Goal: Task Accomplishment & Management: Use online tool/utility

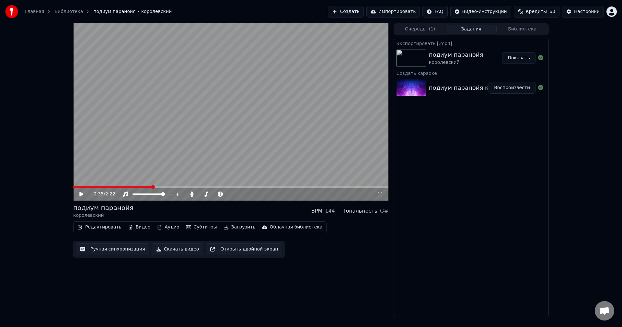
click at [19, 9] on div at bounding box center [13, 11] width 17 height 13
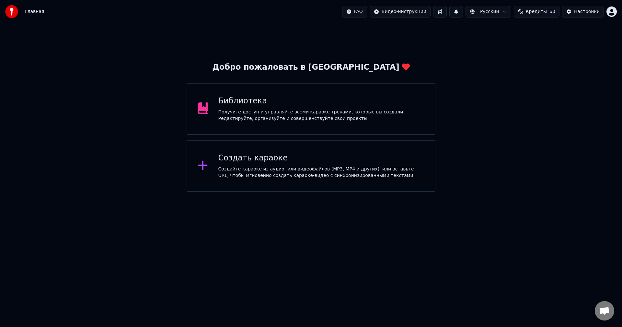
click at [299, 167] on div "Создайте караоке из аудио- или видеофайлов (MP3, MP4 и других), или вставьте UR…" at bounding box center [321, 172] width 206 height 13
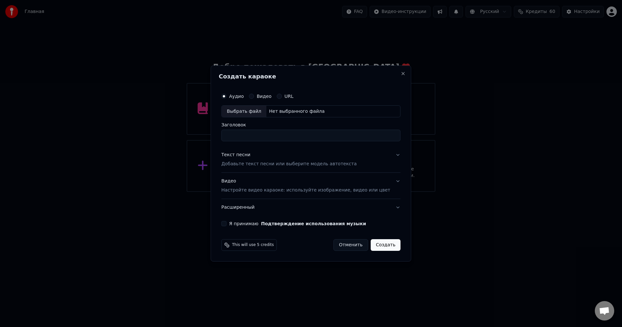
click at [285, 113] on div "Нет выбранного файла" at bounding box center [296, 111] width 61 height 6
type input "**********"
click at [387, 154] on button "Текст песни Добавьте текст песни или выберите модель автотекста" at bounding box center [310, 160] width 179 height 26
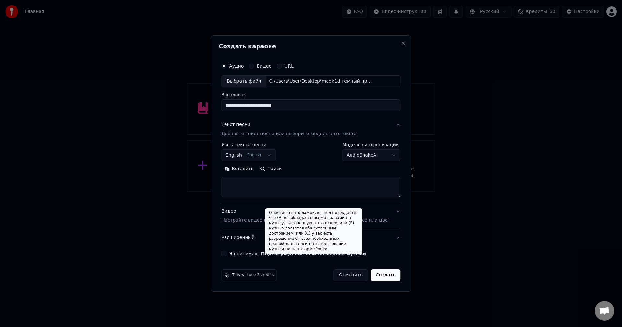
click at [272, 188] on textarea at bounding box center [310, 187] width 179 height 21
paste textarea "**********"
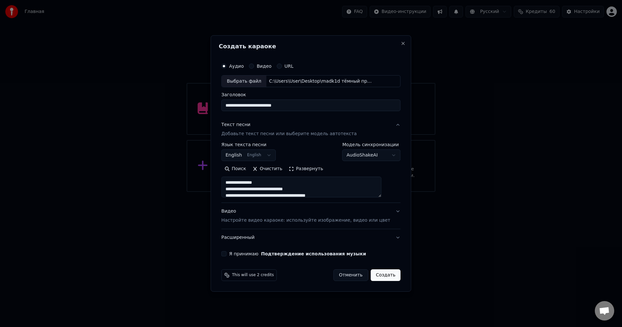
drag, startPoint x: 209, startPoint y: 187, endPoint x: 186, endPoint y: 186, distance: 23.3
click at [186, 187] on body "**********" at bounding box center [311, 96] width 622 height 192
drag, startPoint x: 283, startPoint y: 182, endPoint x: 233, endPoint y: 190, distance: 51.1
click at [233, 190] on textarea at bounding box center [301, 187] width 160 height 21
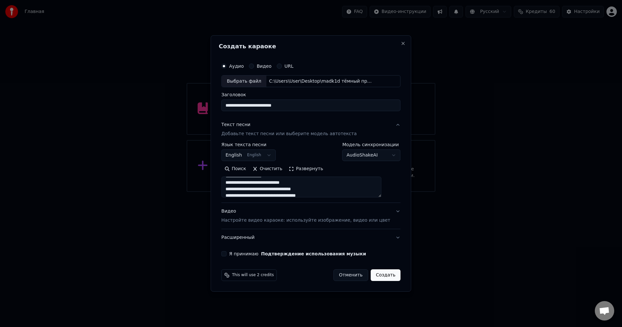
click at [284, 185] on textarea at bounding box center [301, 187] width 160 height 21
drag, startPoint x: 292, startPoint y: 183, endPoint x: 212, endPoint y: 184, distance: 80.0
click at [213, 184] on body "**********" at bounding box center [311, 96] width 622 height 192
drag, startPoint x: 270, startPoint y: 181, endPoint x: 224, endPoint y: 187, distance: 46.0
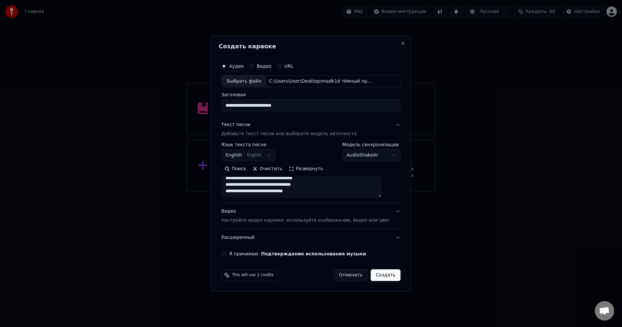
click at [222, 186] on div "**********" at bounding box center [311, 163] width 200 height 256
click at [316, 189] on textarea "**********" at bounding box center [301, 187] width 160 height 21
drag, startPoint x: 296, startPoint y: 188, endPoint x: 215, endPoint y: 187, distance: 80.6
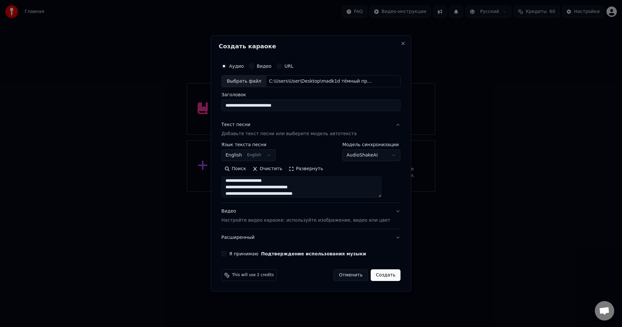
click at [216, 187] on body "**********" at bounding box center [311, 96] width 622 height 192
click at [288, 189] on textarea "**********" at bounding box center [301, 187] width 160 height 21
drag, startPoint x: 284, startPoint y: 188, endPoint x: 230, endPoint y: 188, distance: 54.1
click at [230, 188] on div "**********" at bounding box center [311, 158] width 184 height 202
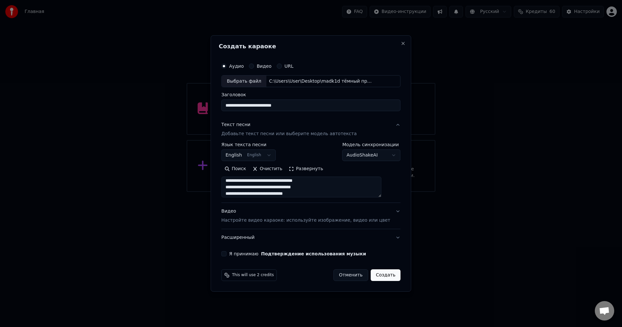
type textarea "**********"
click at [267, 157] on button "English English" at bounding box center [248, 156] width 54 height 12
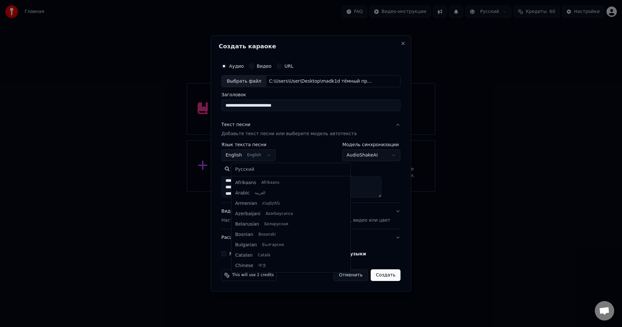
scroll to position [52, 0]
select select "**"
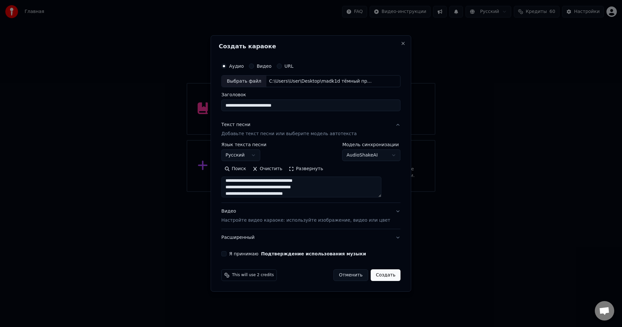
click at [235, 251] on div "**********" at bounding box center [311, 158] width 184 height 202
click at [226, 255] on button "Я принимаю Подтверждение использования музыки" at bounding box center [223, 253] width 5 height 5
click at [373, 279] on button "Создать" at bounding box center [385, 275] width 30 height 12
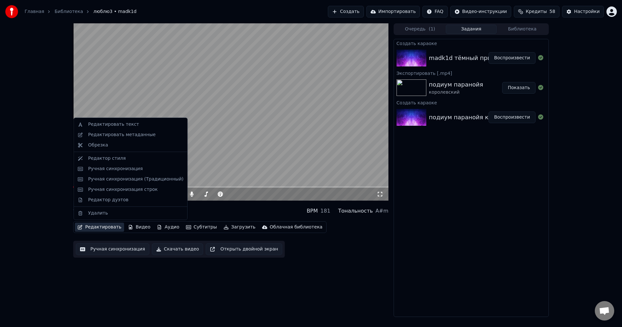
click at [111, 226] on button "Редактировать" at bounding box center [99, 226] width 49 height 9
click at [102, 122] on div "Редактировать текст" at bounding box center [113, 124] width 51 height 6
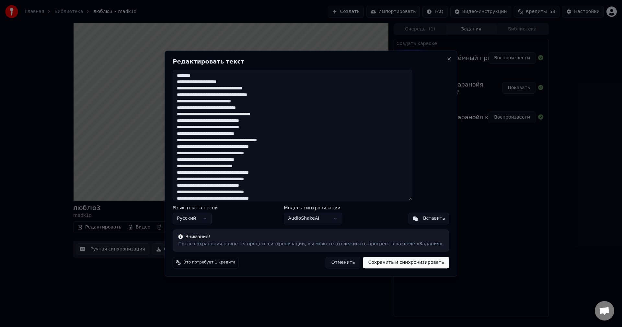
click at [195, 78] on textarea "**********" at bounding box center [292, 135] width 239 height 131
paste textarea "**********"
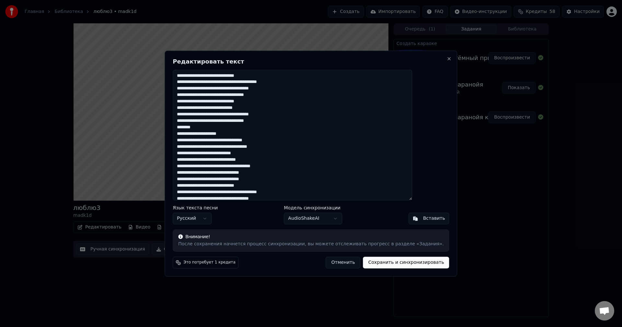
click at [197, 76] on textarea at bounding box center [292, 135] width 239 height 131
type textarea "**********"
click at [406, 261] on button "Сохранить и синхронизировать" at bounding box center [406, 262] width 86 height 12
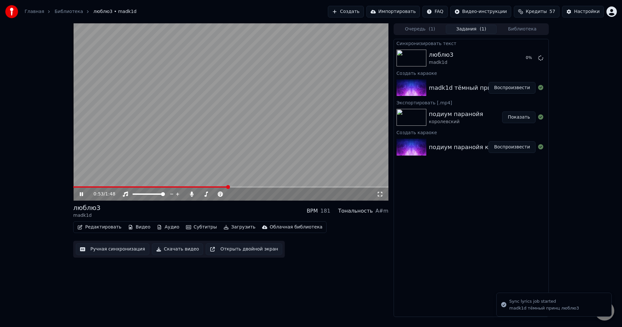
click at [344, 250] on div "Редактировать Видео Аудио Субтитры Загрузить Облачная библиотека Ручная синхрон…" at bounding box center [230, 239] width 315 height 36
click at [211, 141] on video at bounding box center [230, 111] width 315 height 177
click at [115, 186] on div "0:59 / 1:48" at bounding box center [230, 111] width 315 height 177
click at [114, 187] on span at bounding box center [159, 186] width 172 height 1
drag, startPoint x: 113, startPoint y: 168, endPoint x: 114, endPoint y: 174, distance: 5.6
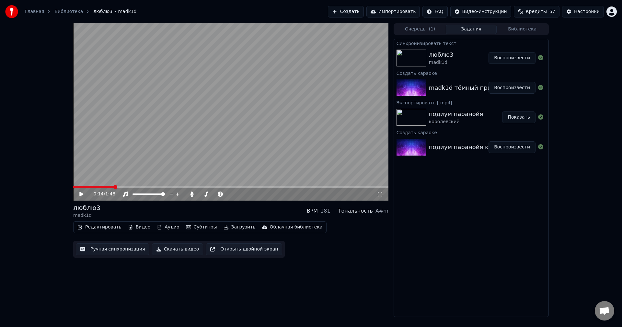
click at [112, 168] on video at bounding box center [230, 111] width 315 height 177
click at [96, 188] on div "0:14 / 1:48" at bounding box center [230, 194] width 315 height 13
click at [96, 187] on span at bounding box center [94, 186] width 43 height 1
click at [179, 163] on video at bounding box center [230, 111] width 315 height 177
click at [124, 247] on button "Ручная синхронизация" at bounding box center [113, 249] width 74 height 12
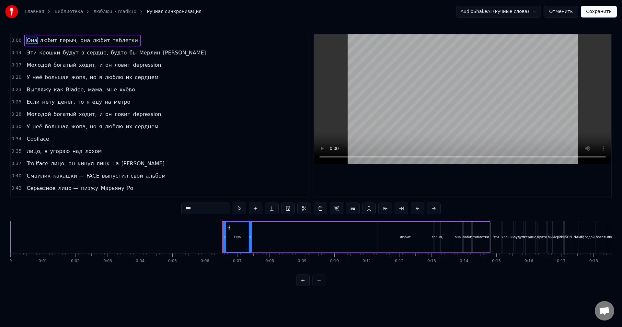
click at [278, 243] on div "Она любит герыч, она любит таблетки" at bounding box center [356, 237] width 268 height 32
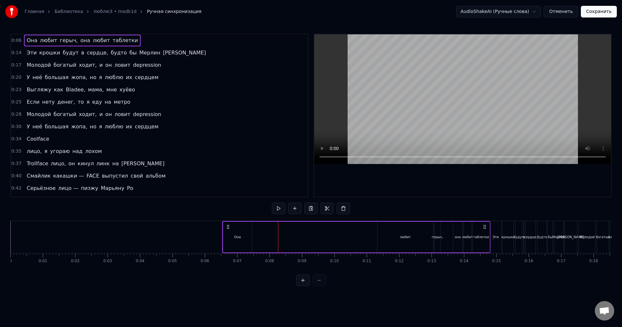
click at [285, 238] on div "Она любит герыч, она любит таблетки" at bounding box center [356, 237] width 268 height 32
click at [222, 238] on div "Она любит герыч, она любит таблетки" at bounding box center [356, 237] width 268 height 32
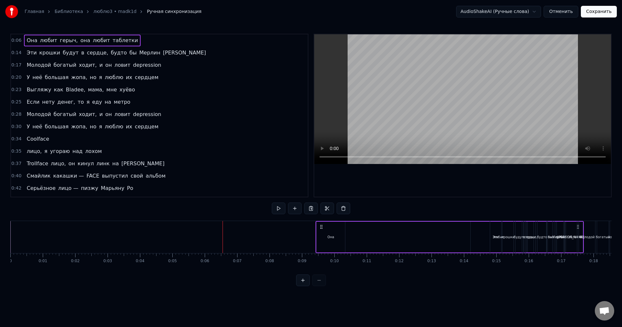
drag, startPoint x: 227, startPoint y: 226, endPoint x: 320, endPoint y: 233, distance: 93.6
click at [320, 233] on div "Она любит герыч, она любит таблетки" at bounding box center [449, 237] width 268 height 32
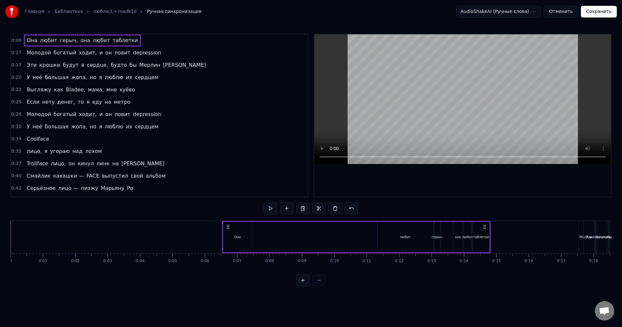
click at [336, 222] on div "Она любит герыч, она любит таблетки" at bounding box center [356, 237] width 268 height 32
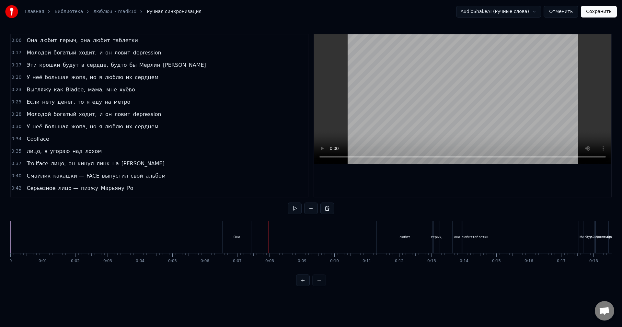
click at [225, 235] on div "Она" at bounding box center [236, 237] width 28 height 32
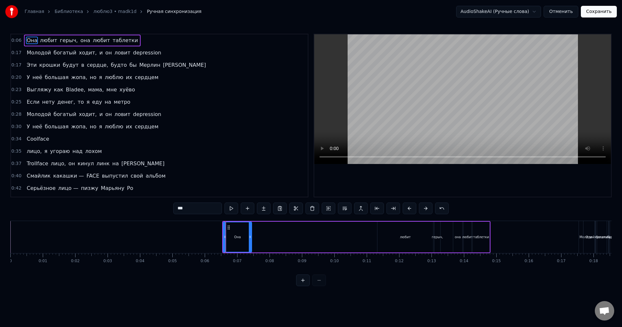
drag, startPoint x: 238, startPoint y: 240, endPoint x: 260, endPoint y: 242, distance: 22.4
click at [260, 242] on div "Она любит герыч, она любит таблетки" at bounding box center [356, 237] width 268 height 32
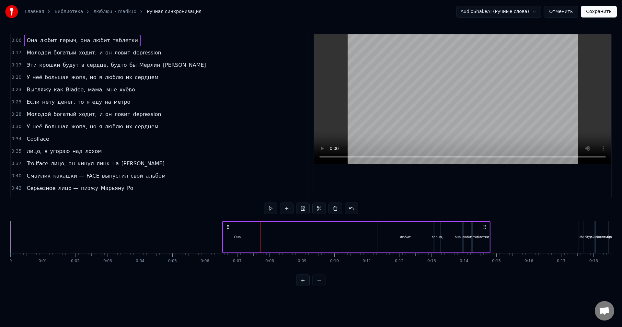
click at [241, 240] on div "Она" at bounding box center [237, 237] width 28 height 31
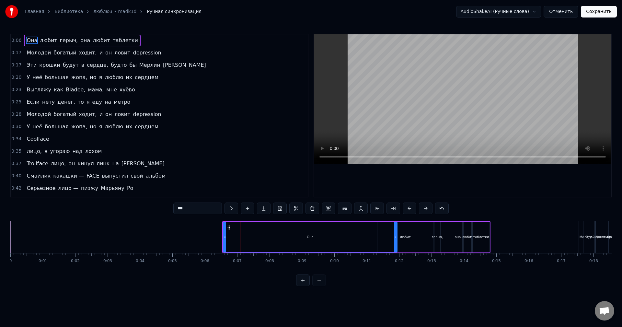
drag, startPoint x: 251, startPoint y: 240, endPoint x: 396, endPoint y: 246, distance: 145.5
click at [396, 246] on div at bounding box center [395, 236] width 3 height 29
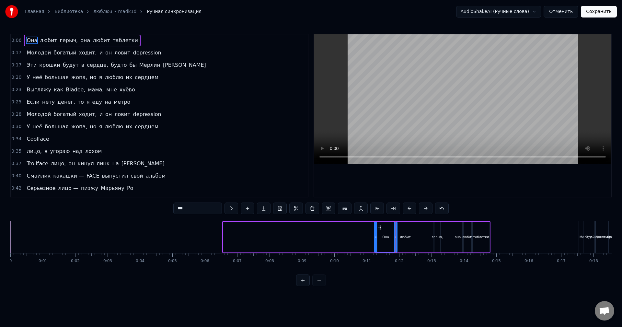
drag, startPoint x: 225, startPoint y: 239, endPoint x: 374, endPoint y: 250, distance: 149.4
click at [375, 250] on div at bounding box center [375, 236] width 3 height 29
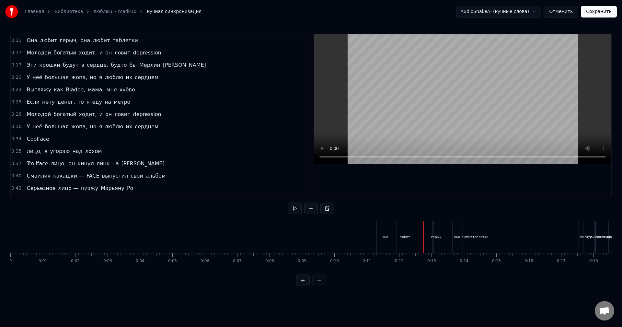
click at [406, 235] on div "любит" at bounding box center [404, 236] width 11 height 5
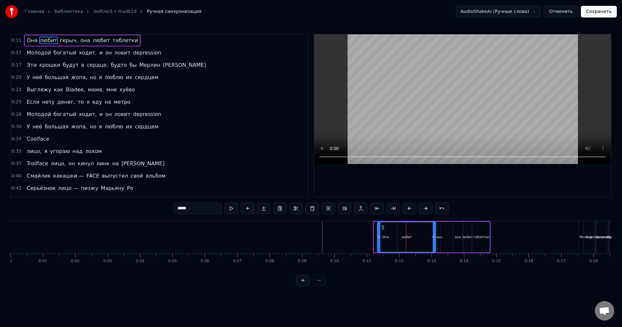
drag, startPoint x: 432, startPoint y: 239, endPoint x: 414, endPoint y: 241, distance: 18.0
click at [434, 240] on div at bounding box center [434, 236] width 3 height 29
drag, startPoint x: 380, startPoint y: 239, endPoint x: 415, endPoint y: 241, distance: 35.0
click at [415, 241] on div at bounding box center [413, 236] width 3 height 29
click at [390, 244] on div "Она" at bounding box center [385, 237] width 23 height 31
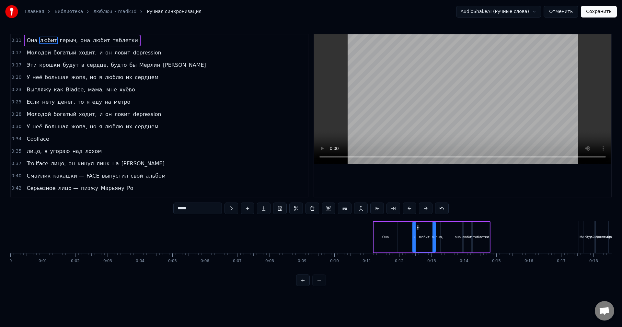
type input "***"
drag, startPoint x: 398, startPoint y: 242, endPoint x: 415, endPoint y: 242, distance: 16.5
click at [415, 242] on div at bounding box center [414, 236] width 3 height 29
drag, startPoint x: 375, startPoint y: 244, endPoint x: 403, endPoint y: 241, distance: 28.3
click at [405, 242] on div at bounding box center [405, 236] width 3 height 29
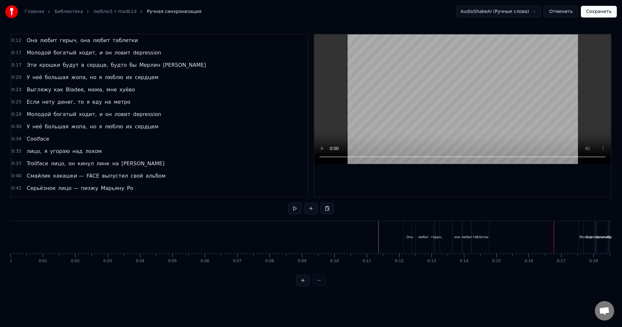
click at [24, 52] on div "Молодой богатый ходит, и он ловит depression" at bounding box center [94, 53] width 140 height 12
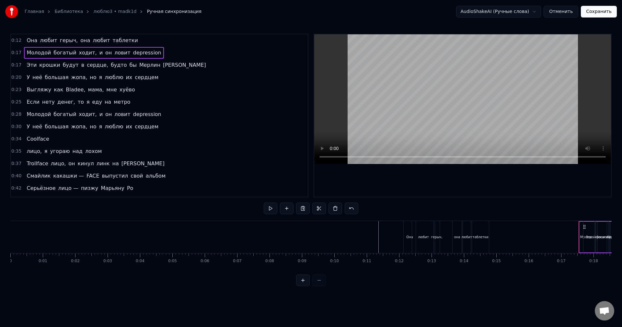
click at [602, 14] on button "Сохранить" at bounding box center [599, 12] width 36 height 12
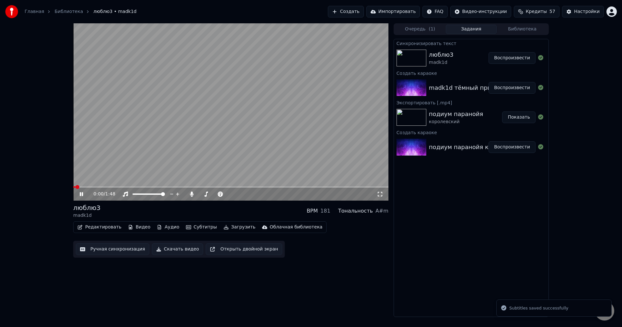
click at [108, 230] on button "Редактировать" at bounding box center [99, 226] width 49 height 9
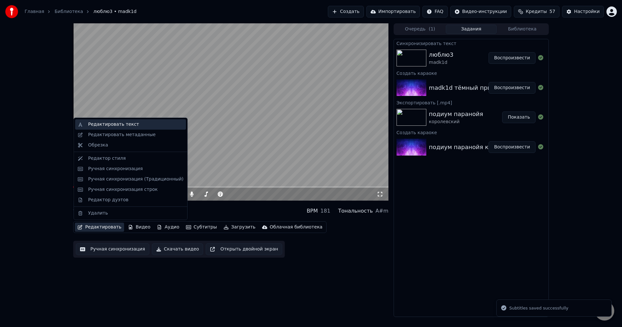
click at [138, 121] on div "Редактировать текст" at bounding box center [135, 124] width 95 height 6
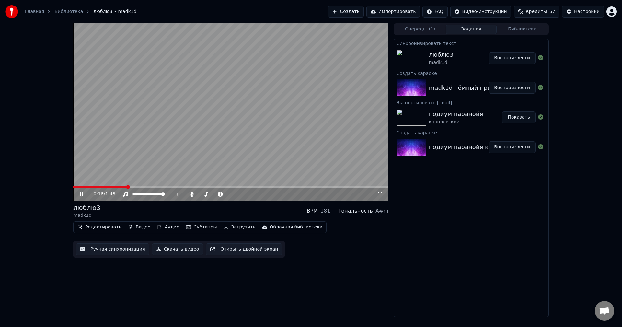
click at [266, 166] on video at bounding box center [230, 111] width 315 height 177
click at [102, 228] on button "Редактировать" at bounding box center [99, 226] width 49 height 9
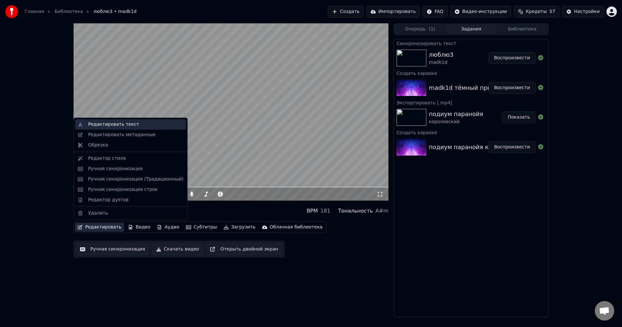
click at [131, 125] on div "Редактировать текст" at bounding box center [135, 124] width 95 height 6
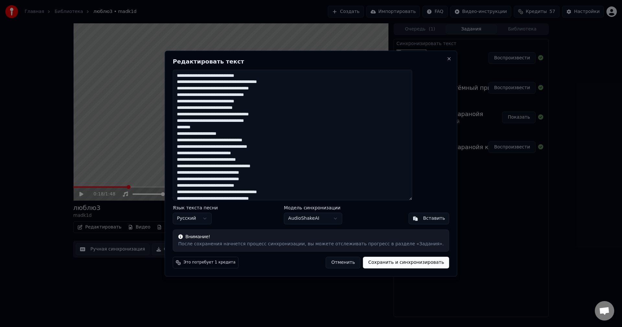
click at [267, 142] on textarea at bounding box center [292, 135] width 239 height 131
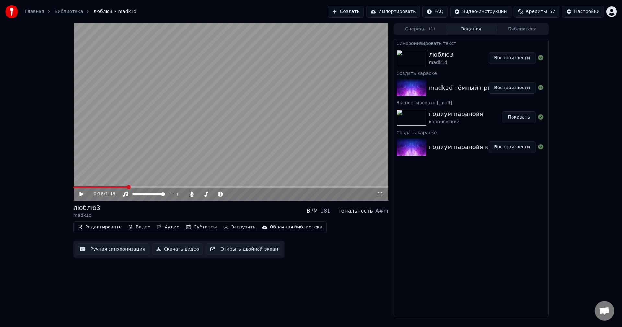
click at [19, 11] on div at bounding box center [13, 11] width 17 height 13
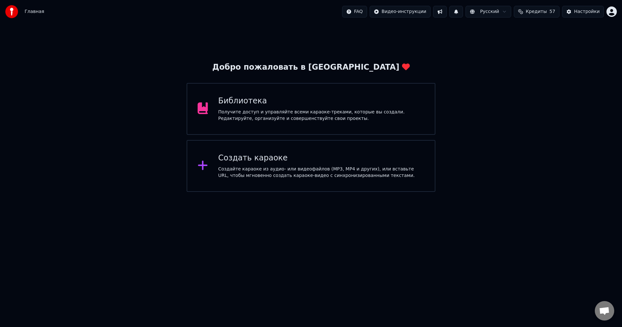
click at [222, 178] on div "Создайте караоке из аудио- или видеофайлов (MP3, MP4 и других), или вставьте UR…" at bounding box center [321, 172] width 206 height 13
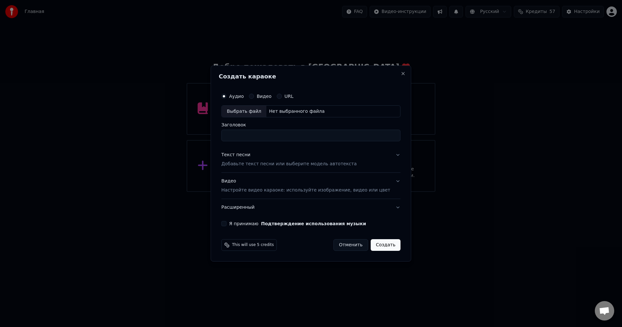
click at [303, 110] on div "Нет выбранного файла" at bounding box center [296, 111] width 61 height 6
type input "**********"
click at [388, 158] on button "Текст песни Добавьте текст песни или выберите модель автотекста" at bounding box center [310, 160] width 179 height 26
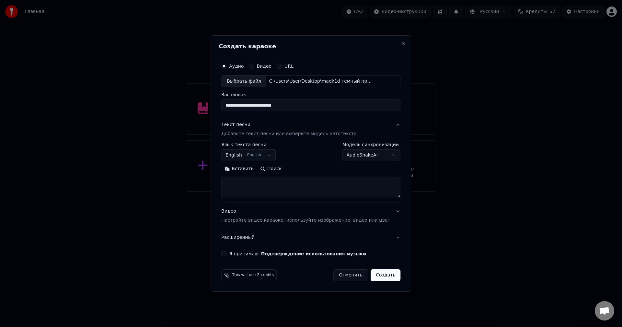
click at [301, 184] on textarea at bounding box center [310, 187] width 179 height 21
paste textarea "**********"
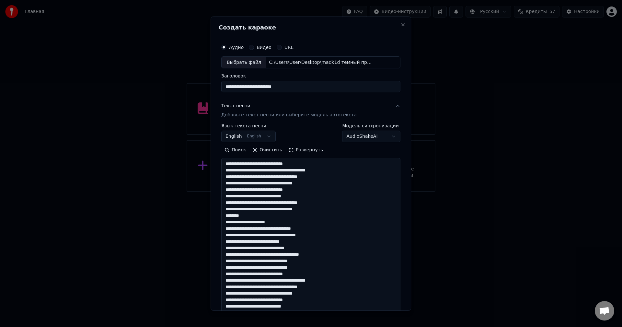
scroll to position [196, 0]
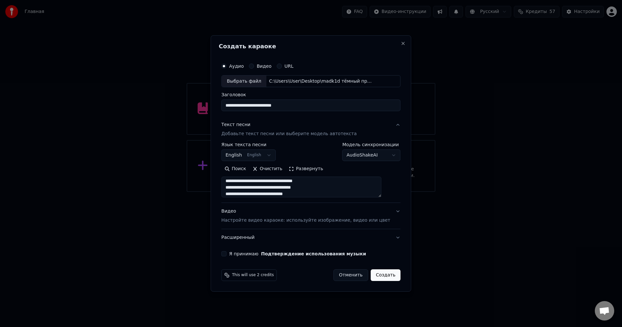
type textarea "**********"
click at [267, 149] on div "**********" at bounding box center [248, 151] width 54 height 19
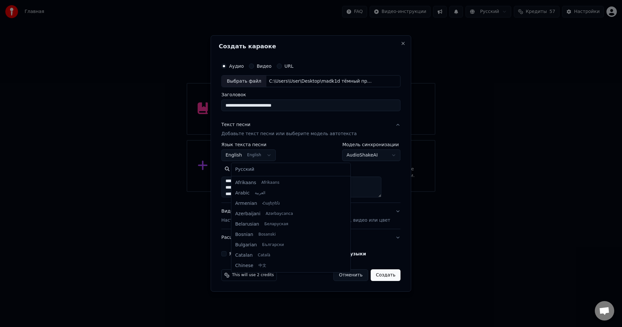
click at [267, 155] on body "**********" at bounding box center [311, 96] width 622 height 192
select select "**"
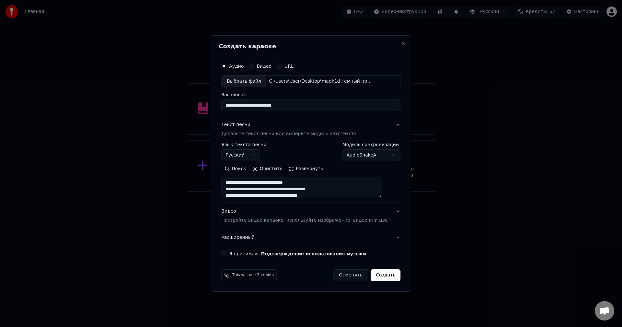
click at [226, 252] on button "Я принимаю Подтверждение использования музыки" at bounding box center [223, 253] width 5 height 5
click at [380, 278] on button "Создать" at bounding box center [385, 275] width 30 height 12
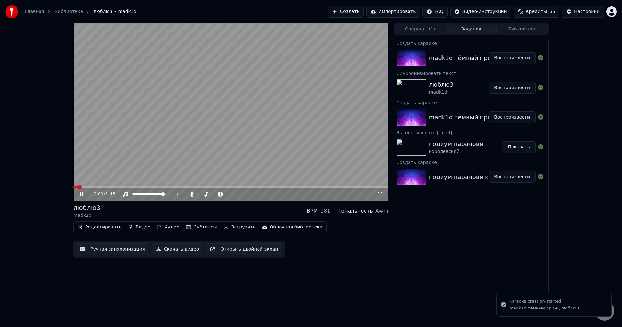
click at [289, 113] on video at bounding box center [230, 111] width 315 height 177
click at [107, 187] on span at bounding box center [230, 186] width 315 height 1
click at [133, 158] on video at bounding box center [230, 111] width 315 height 177
click at [144, 158] on video at bounding box center [230, 111] width 315 height 177
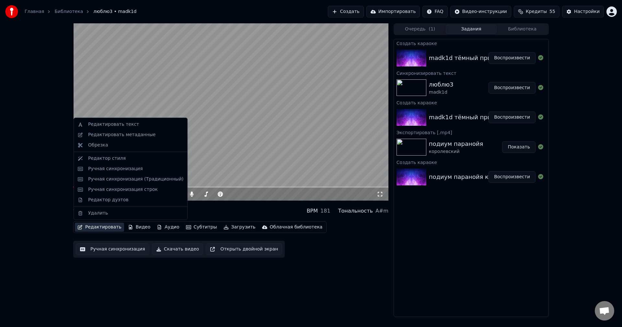
click at [99, 231] on button "Редактировать" at bounding box center [99, 226] width 49 height 9
click at [114, 168] on div "Ручная синхронизация" at bounding box center [115, 168] width 55 height 6
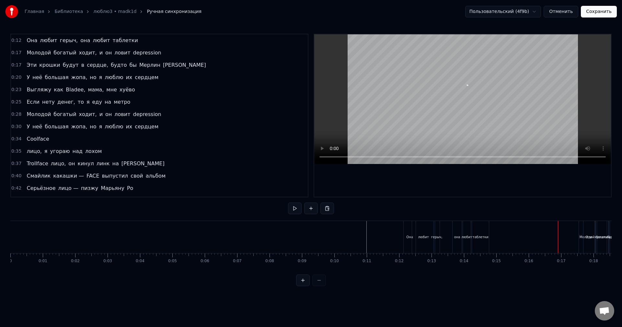
click at [144, 52] on span "depression" at bounding box center [146, 52] width 29 height 7
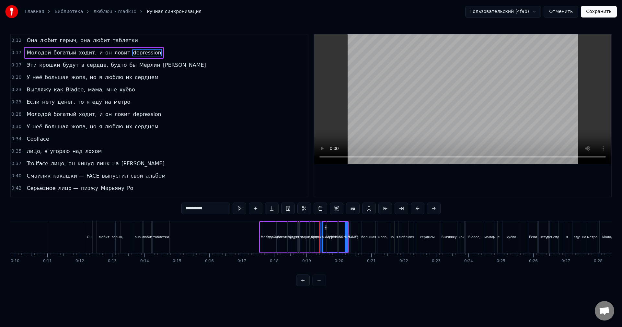
scroll to position [0, 317]
click at [263, 237] on div "Молодой" at bounding box center [270, 237] width 16 height 31
type input "*******"
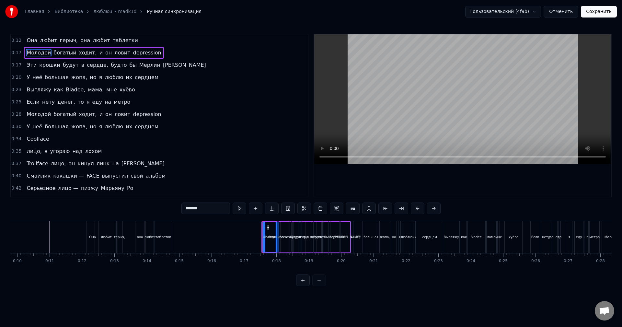
click at [147, 53] on div "Молодой богатый ходит, и он ловит depression" at bounding box center [94, 53] width 140 height 12
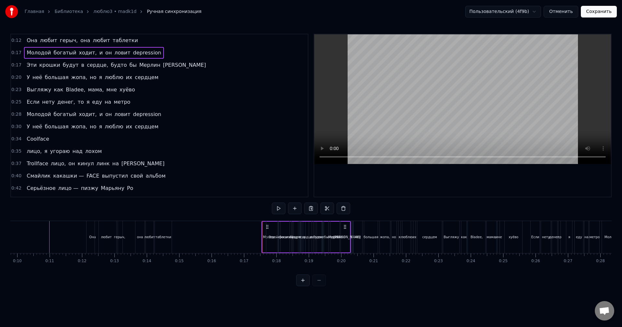
click at [144, 53] on span "depression" at bounding box center [146, 52] width 29 height 7
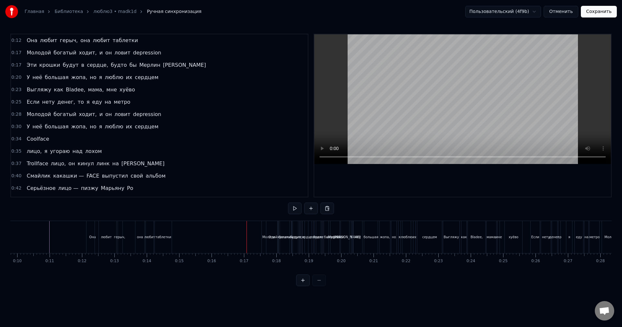
click at [265, 232] on div "Молодой" at bounding box center [270, 237] width 16 height 32
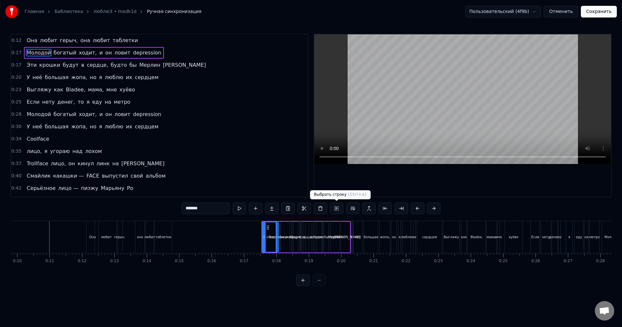
click at [340, 207] on button at bounding box center [337, 208] width 14 height 12
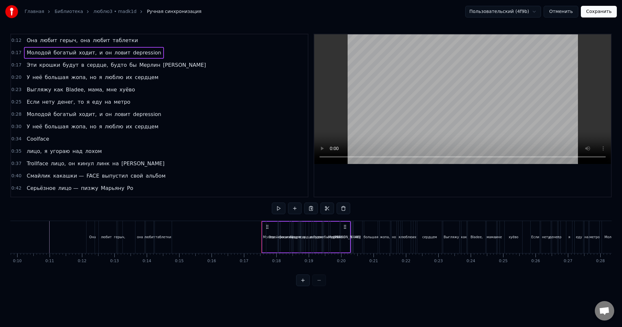
click at [330, 227] on div "Эти крошки будут в сердце, будто бы [PERSON_NAME]" at bounding box center [310, 237] width 89 height 32
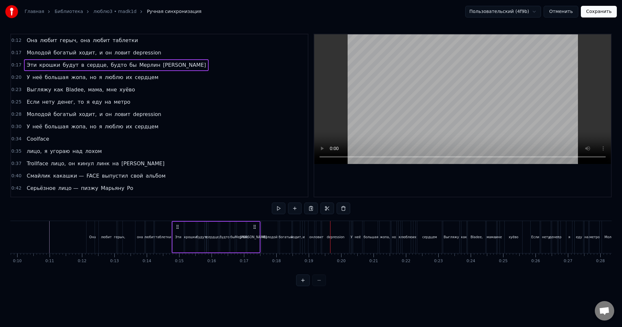
drag, startPoint x: 348, startPoint y: 227, endPoint x: 254, endPoint y: 229, distance: 94.3
click at [254, 229] on icon at bounding box center [254, 226] width 5 height 5
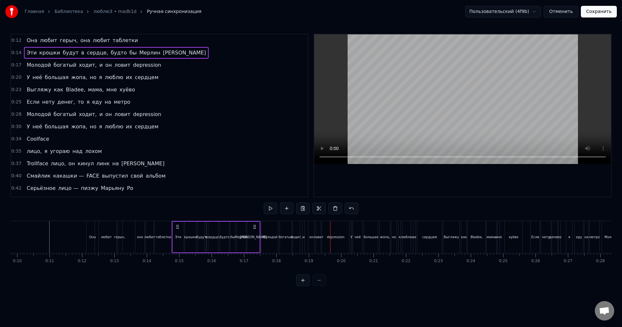
click at [268, 211] on button at bounding box center [271, 208] width 14 height 12
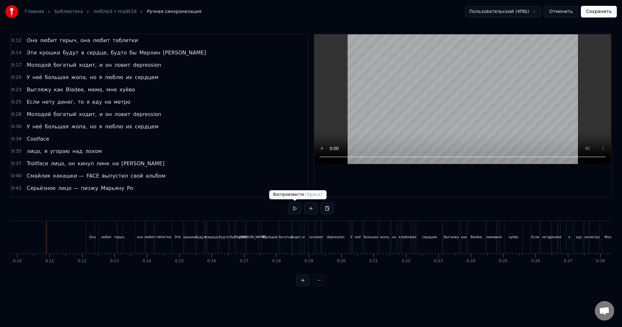
click at [294, 207] on button at bounding box center [295, 208] width 14 height 12
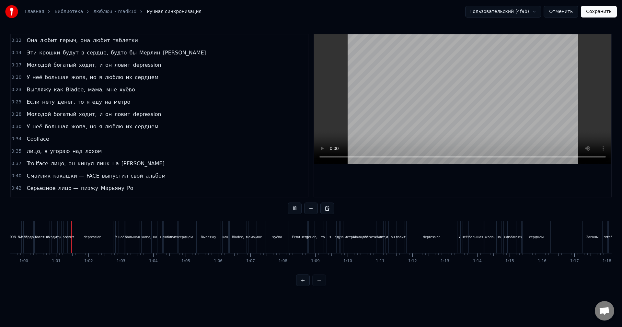
scroll to position [0, 1943]
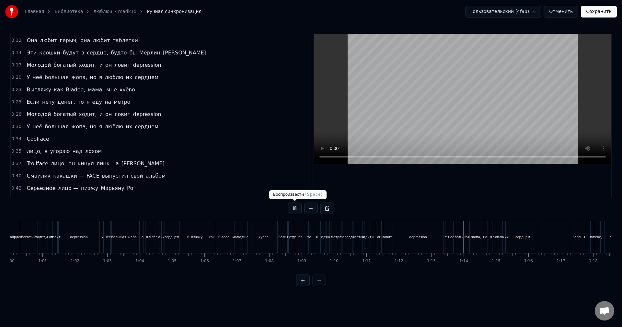
click at [598, 13] on button "Сохранить" at bounding box center [599, 12] width 36 height 12
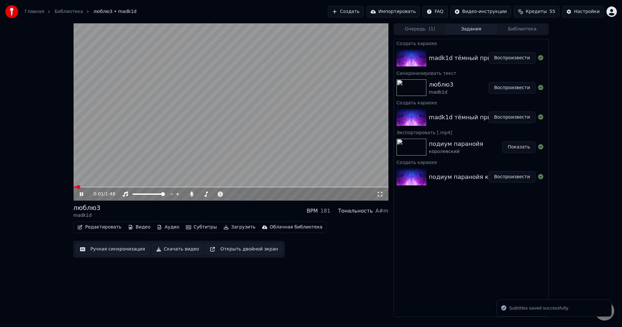
click at [173, 247] on button "Скачать видео" at bounding box center [177, 249] width 51 height 12
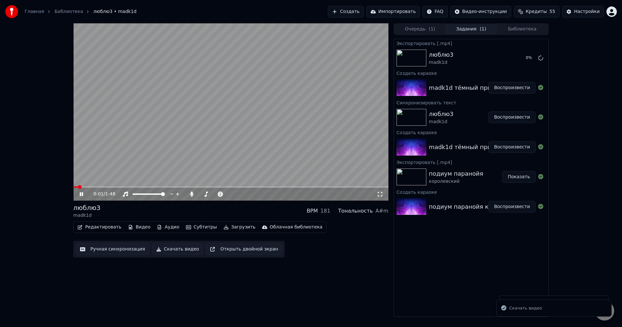
click at [302, 121] on video at bounding box center [230, 111] width 315 height 177
drag, startPoint x: 527, startPoint y: 56, endPoint x: 530, endPoint y: 52, distance: 4.8
click at [527, 56] on button "Показать" at bounding box center [518, 58] width 33 height 12
click at [191, 193] on icon at bounding box center [192, 193] width 4 height 5
click at [165, 250] on button "Скачать видео" at bounding box center [177, 249] width 51 height 12
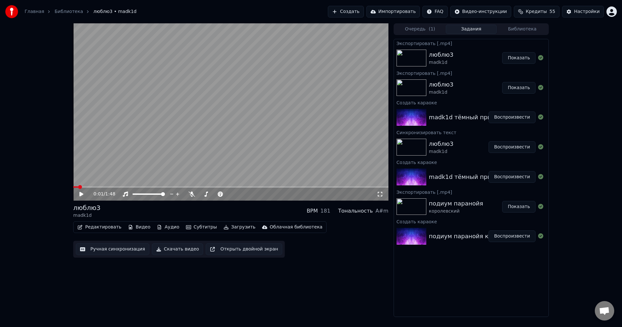
click at [517, 60] on button "Показать" at bounding box center [518, 58] width 33 height 12
